Goal: Information Seeking & Learning: Learn about a topic

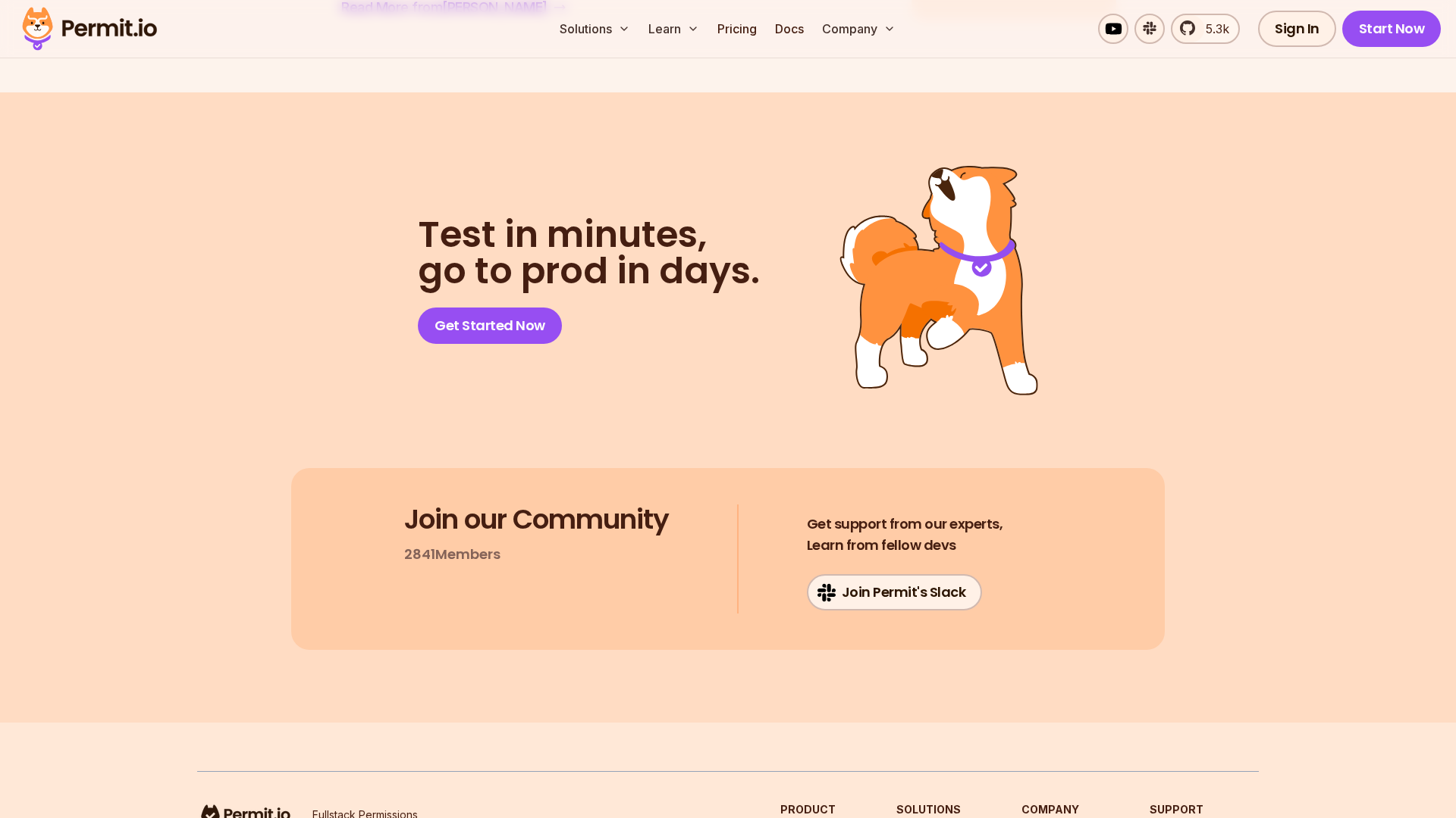
scroll to position [6172, 0]
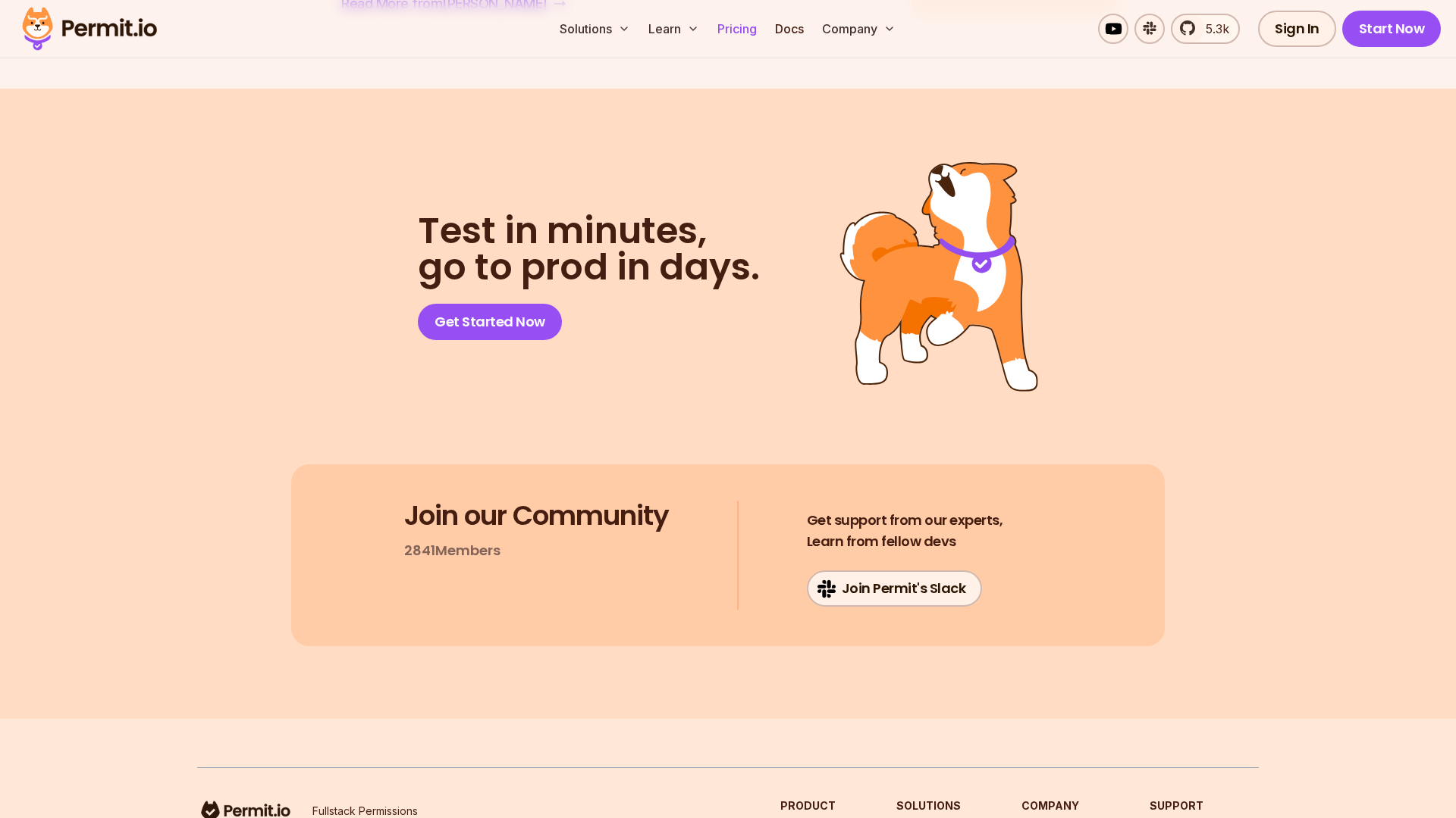
click at [738, 33] on link "Pricing" at bounding box center [736, 29] width 51 height 31
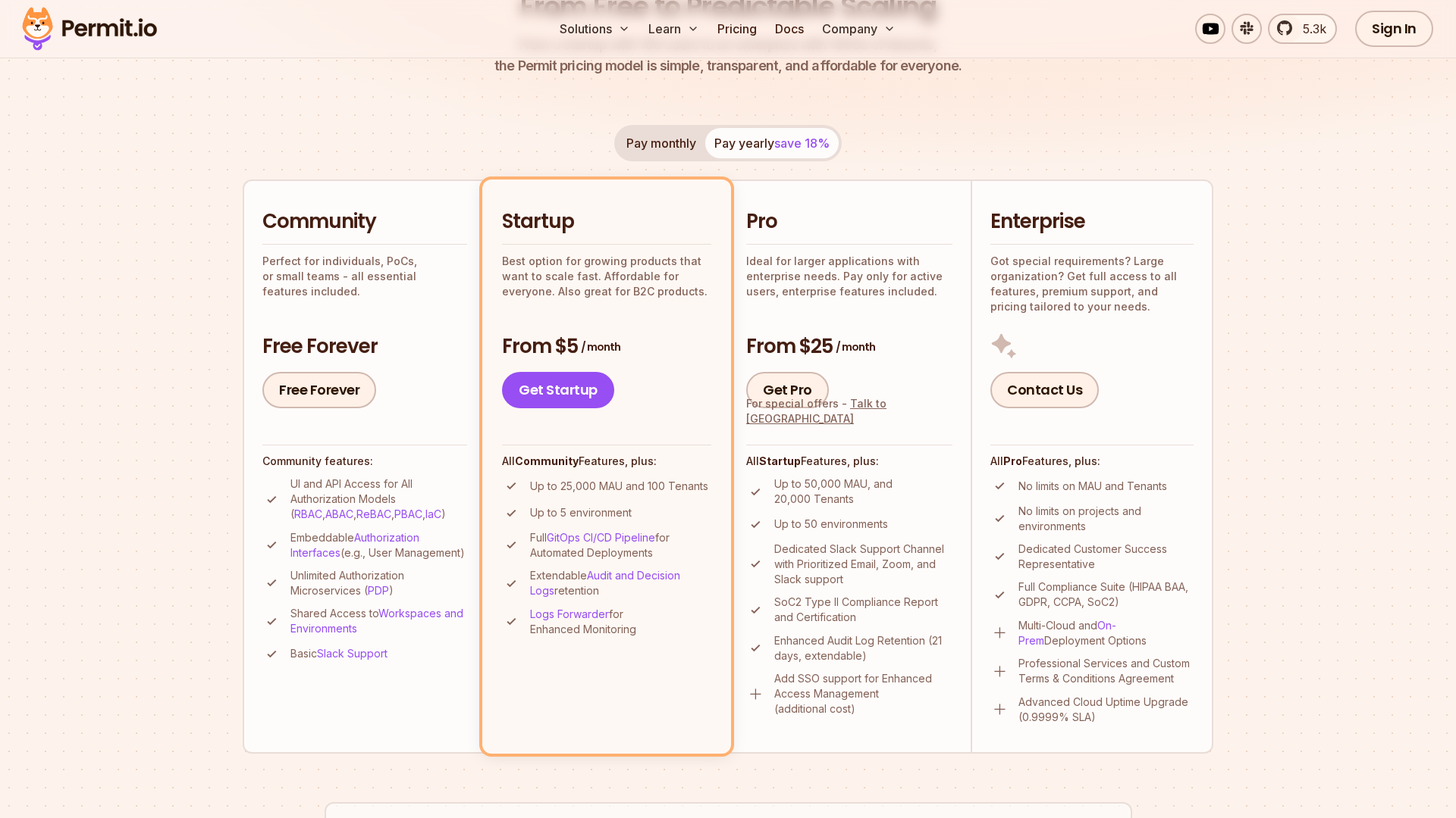
scroll to position [247, 0]
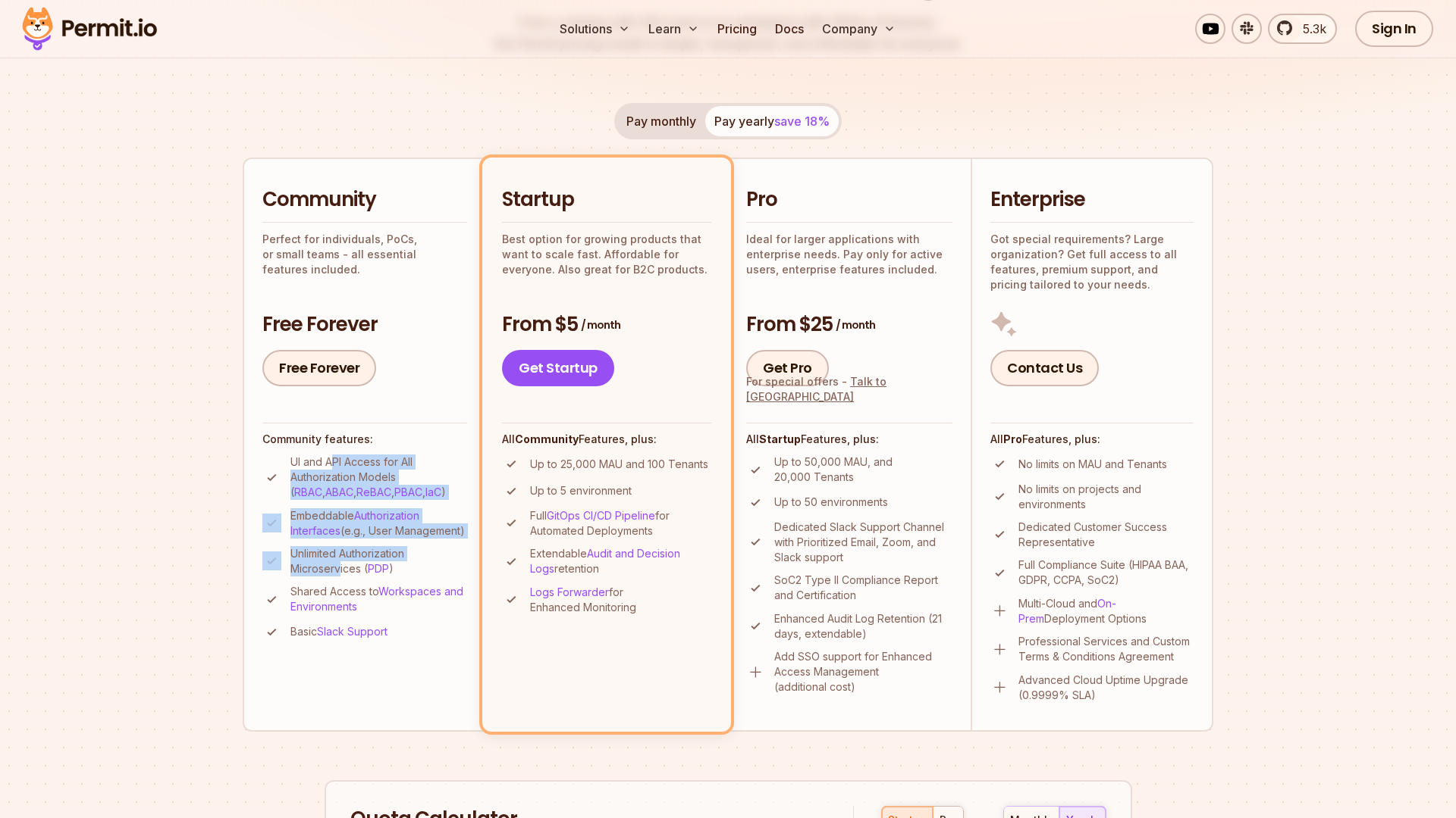
drag, startPoint x: 333, startPoint y: 465, endPoint x: 339, endPoint y: 580, distance: 115.2
click at [339, 580] on ul "UI and API Access for All Authorization Models ( RBAC , ABAC , ReBAC , PBAC , I…" at bounding box center [364, 549] width 204 height 187
click at [339, 576] on p "Unlimited Authorization Microservices ( PDP )" at bounding box center [378, 561] width 177 height 31
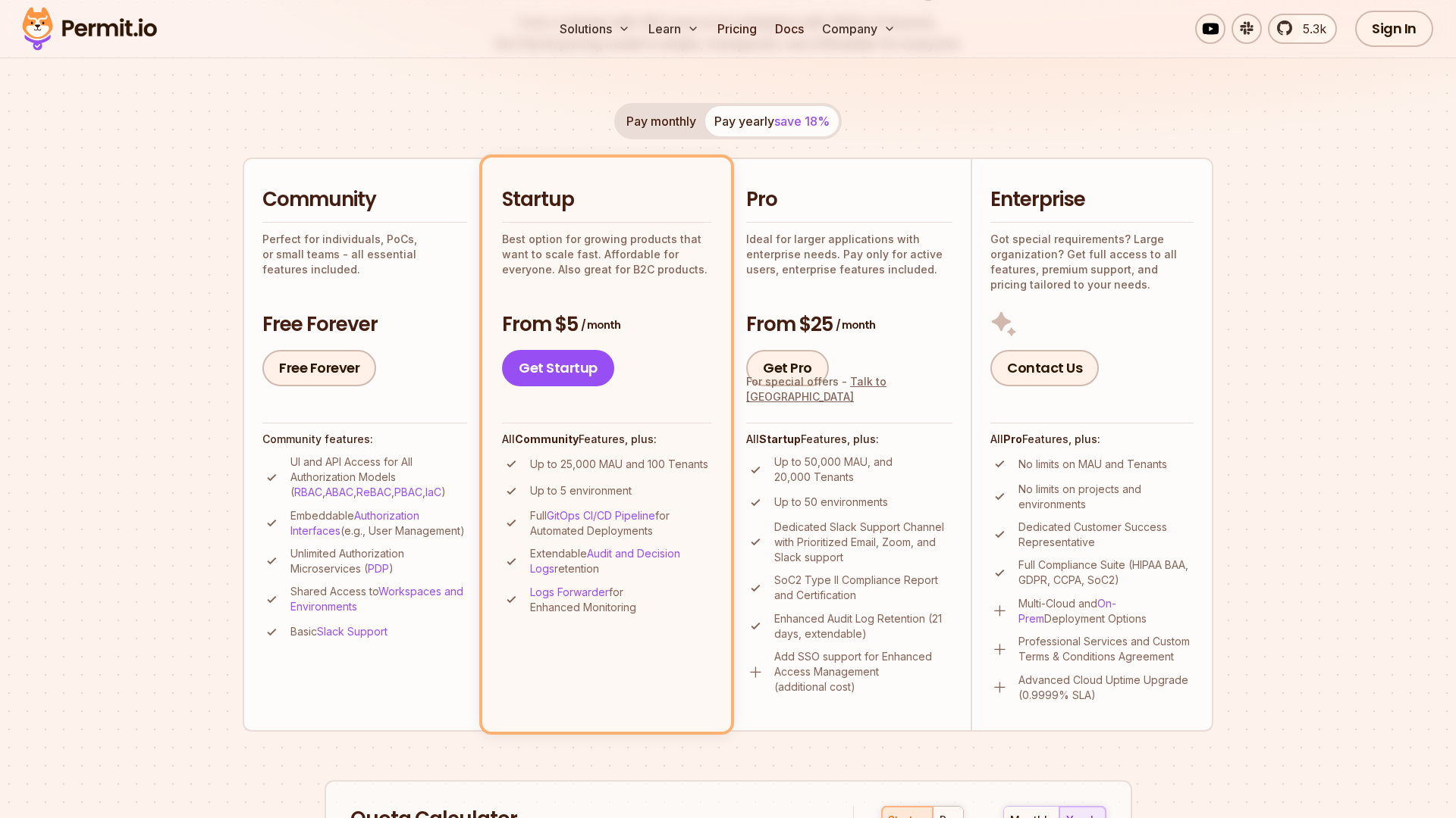
click at [571, 469] on p "Up to 25,000 MAU and 100 Tenants" at bounding box center [619, 464] width 178 height 15
click at [567, 494] on p "Up to 5 environment" at bounding box center [580, 490] width 102 height 15
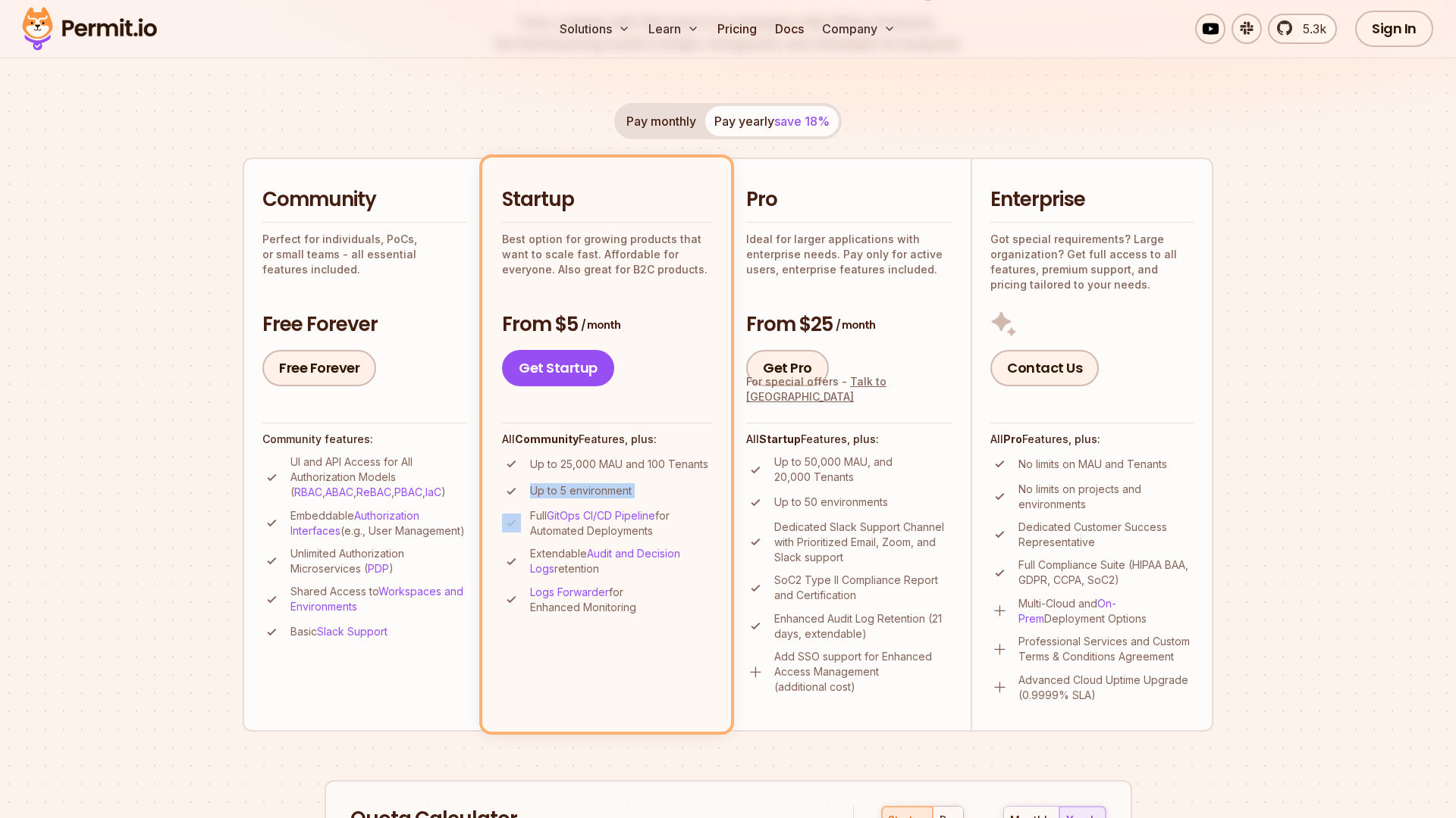
click at [567, 494] on p "Up to 5 environment" at bounding box center [580, 490] width 102 height 15
click at [541, 516] on p "Full GitOps CI/CD Pipeline for Automated Deployments" at bounding box center [621, 523] width 182 height 31
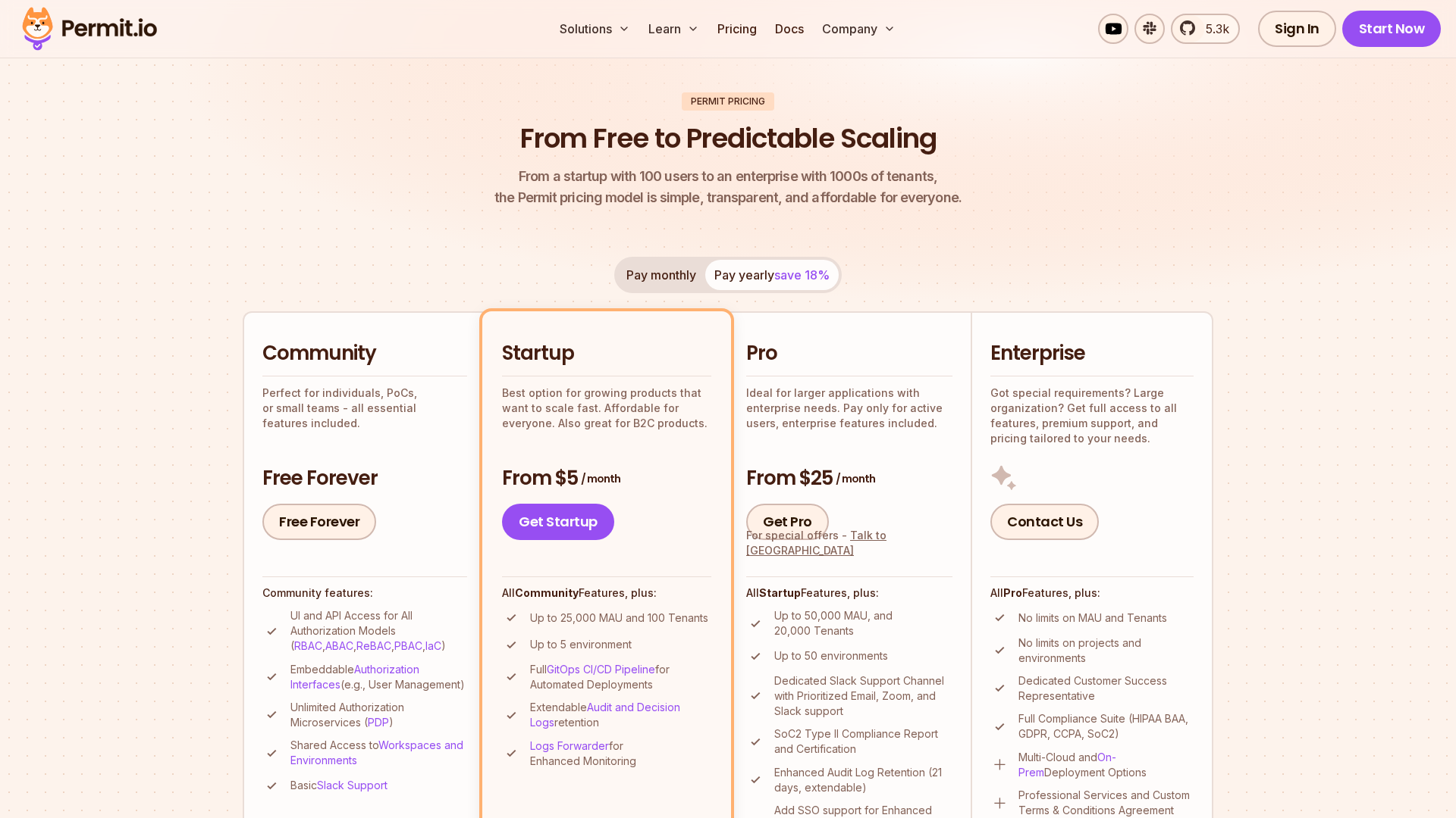
scroll to position [0, 0]
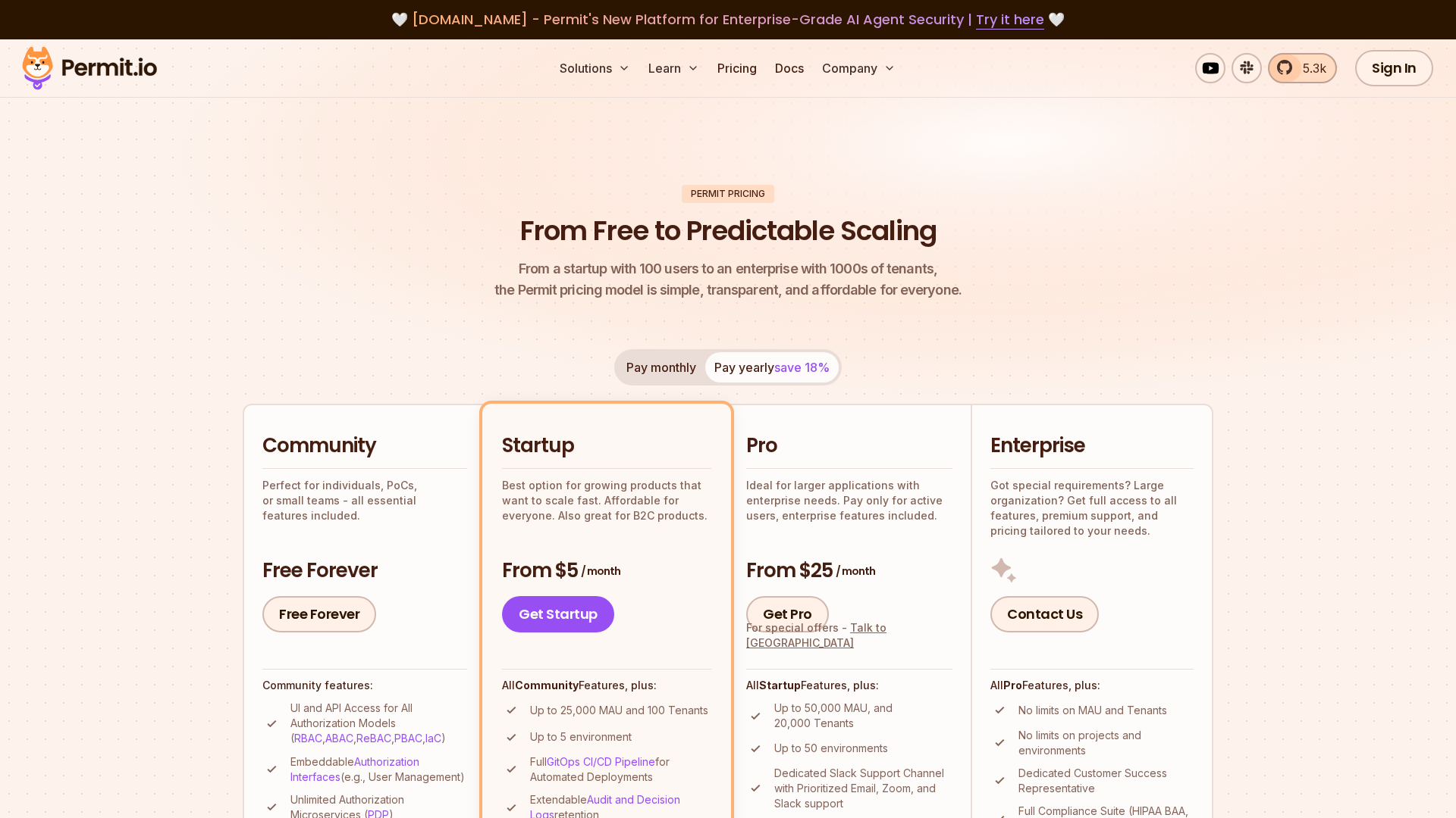
click at [1292, 70] on link "5.3k" at bounding box center [1302, 68] width 69 height 31
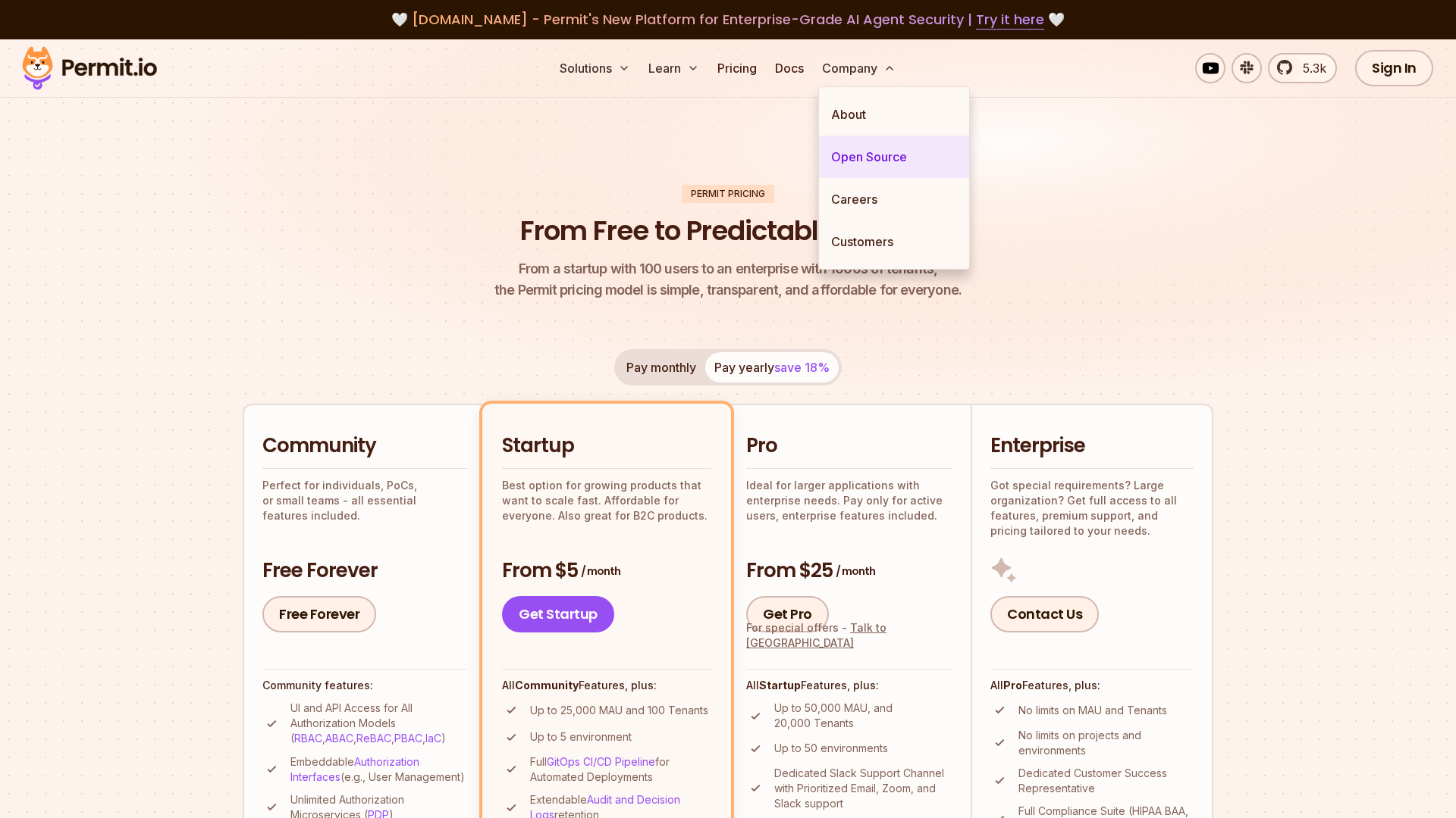
click at [873, 141] on link "Open Source" at bounding box center [893, 156] width 150 height 42
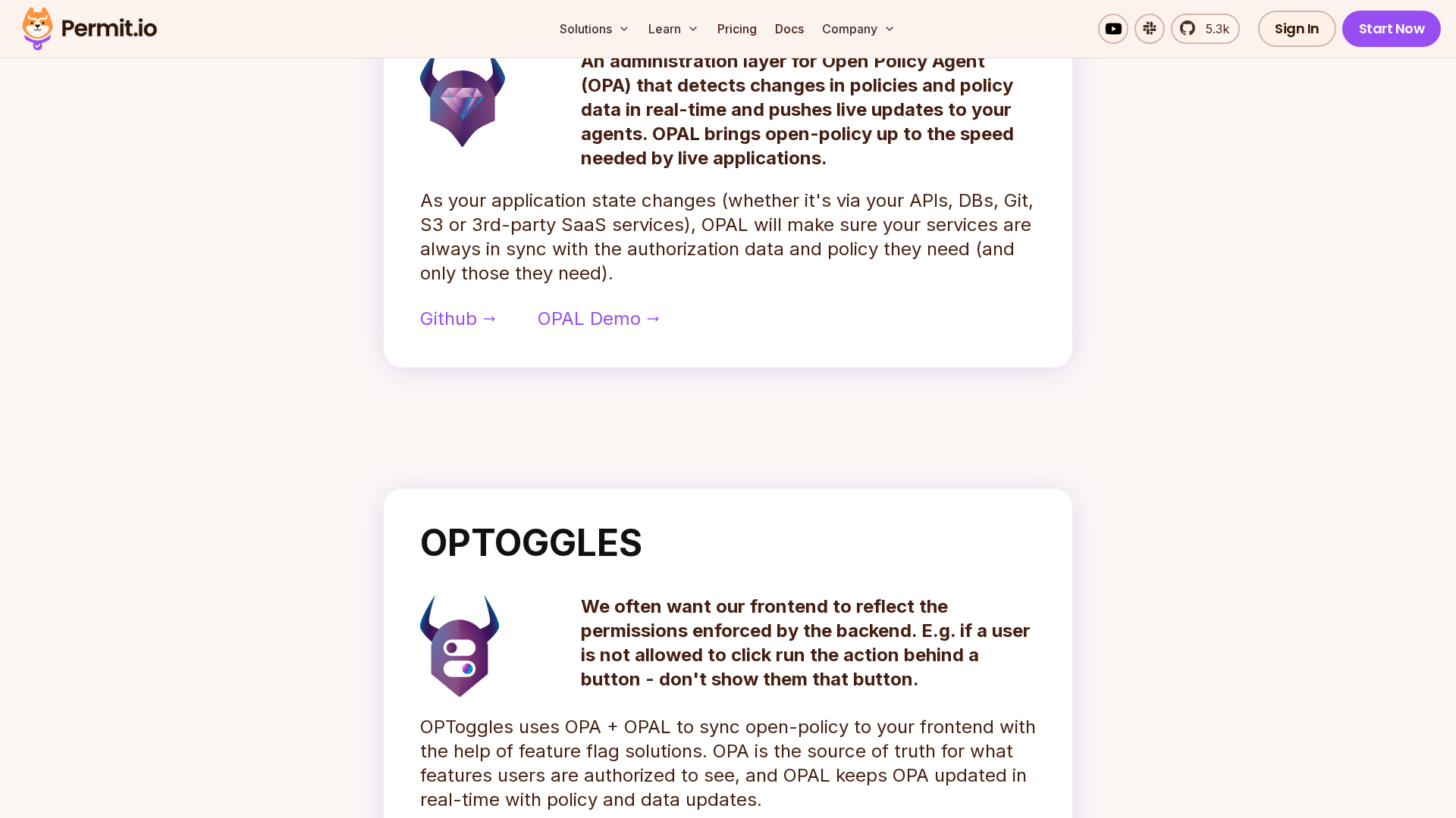
scroll to position [829, 0]
click at [479, 316] on link "Github" at bounding box center [457, 320] width 75 height 25
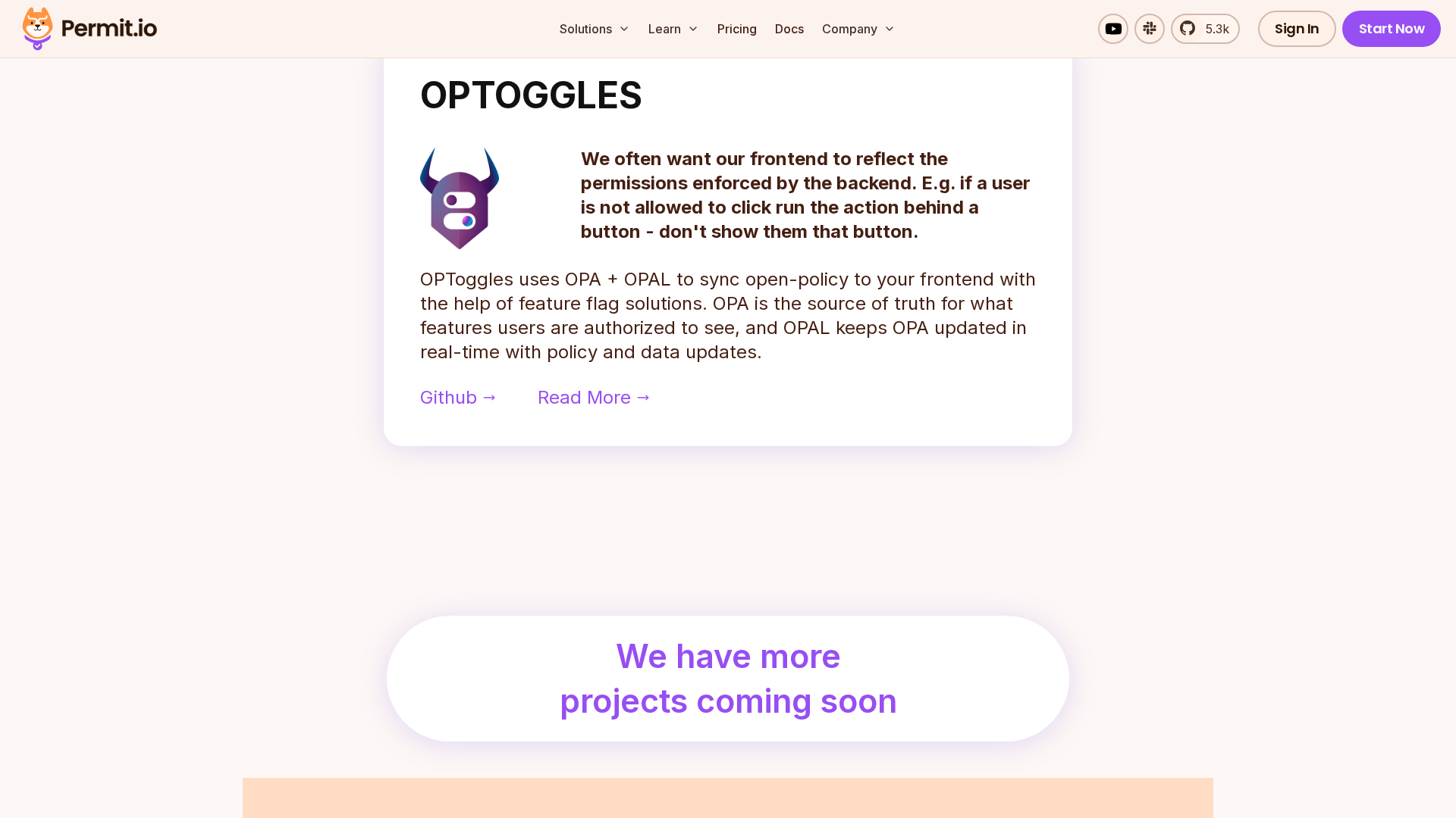
scroll to position [1390, 0]
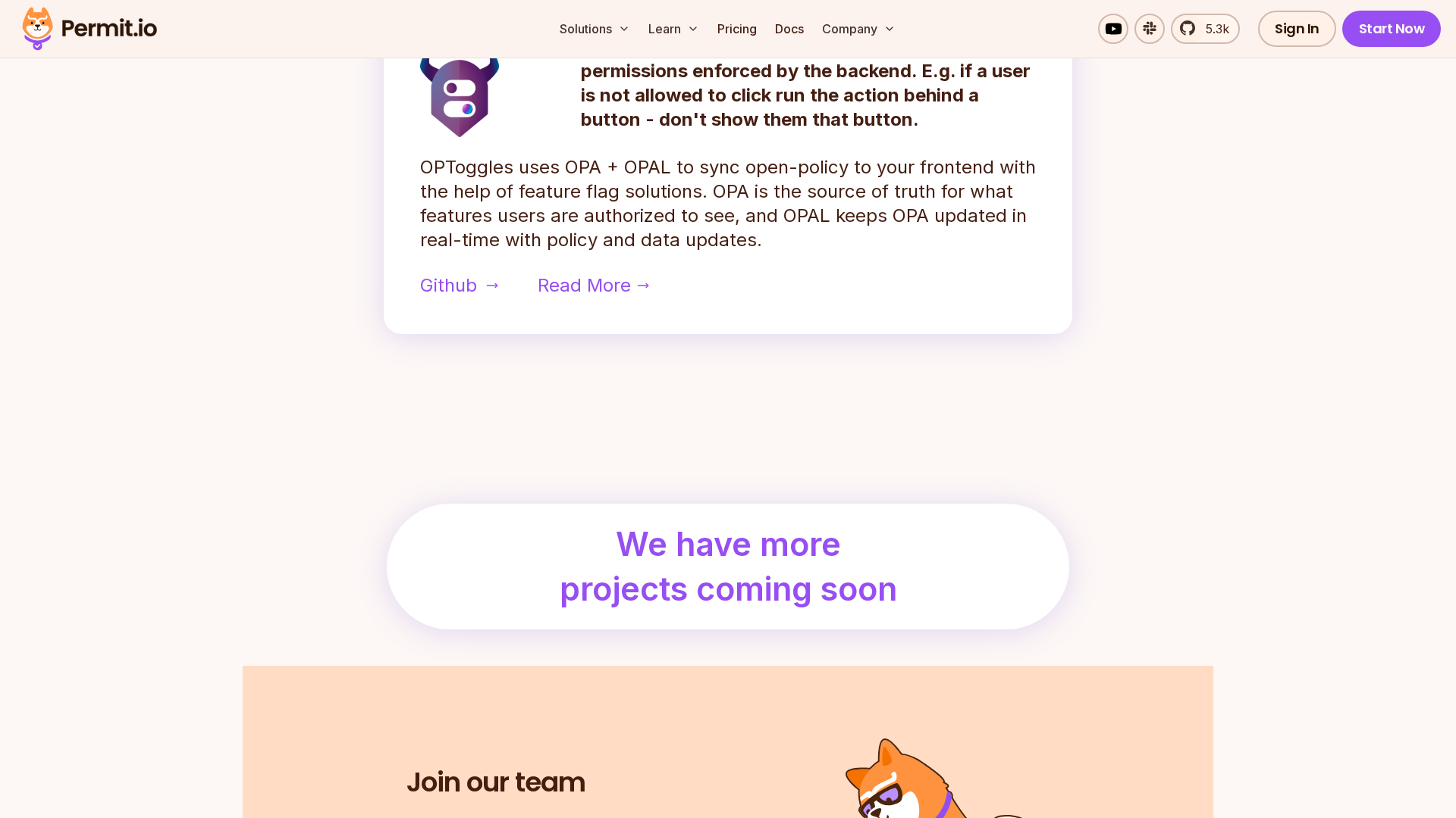
click at [472, 292] on span "Github" at bounding box center [448, 285] width 57 height 25
